Goal: Task Accomplishment & Management: Use online tool/utility

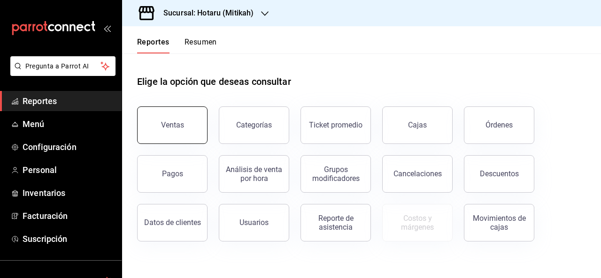
click at [183, 121] on button "Ventas" at bounding box center [172, 126] width 70 height 38
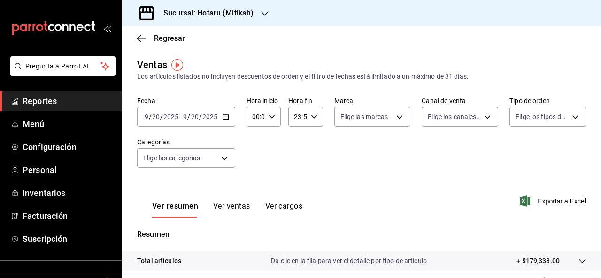
click at [225, 118] on icon "button" at bounding box center [225, 117] width 7 height 7
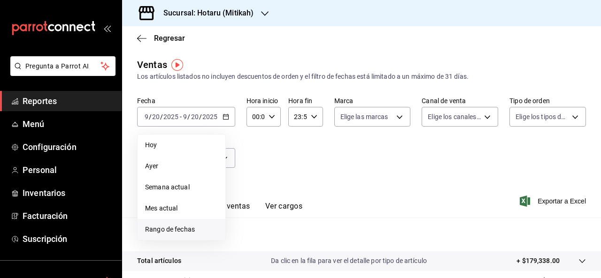
click at [191, 230] on span "Rango de fechas" at bounding box center [181, 230] width 73 height 10
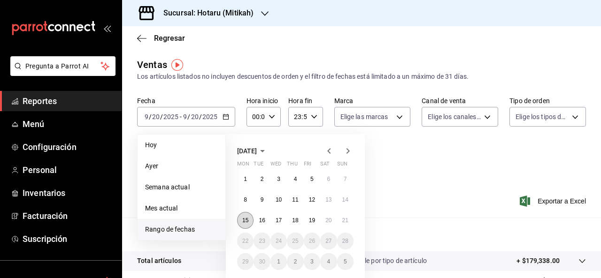
click at [246, 220] on abbr "15" at bounding box center [245, 220] width 6 height 7
click at [331, 222] on abbr "20" at bounding box center [328, 220] width 6 height 7
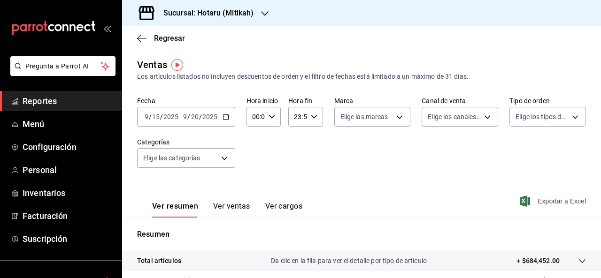
click at [546, 197] on span "Exportar a Excel" at bounding box center [553, 201] width 64 height 11
click at [363, 187] on div "Ver resumen Ver ventas Ver cargos Exportar a Excel" at bounding box center [361, 198] width 479 height 38
